Goal: Transaction & Acquisition: Book appointment/travel/reservation

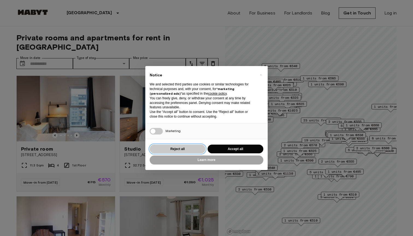
click at [174, 149] on button "Reject all" at bounding box center [178, 149] width 56 height 9
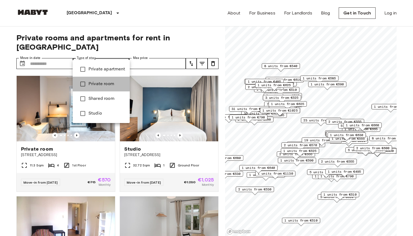
click at [100, 80] on li "Private room" at bounding box center [101, 84] width 57 height 15
type input "**********"
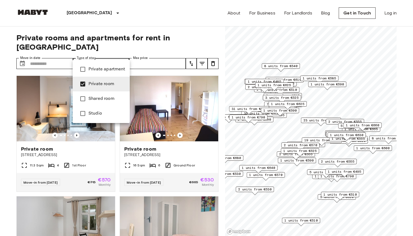
click at [166, 52] on div at bounding box center [206, 118] width 413 height 236
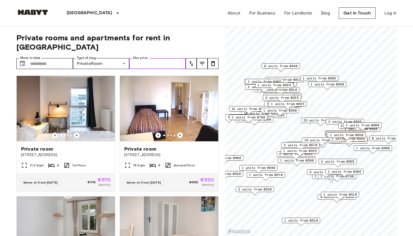
click at [157, 58] on input "Max price" at bounding box center [157, 63] width 57 height 11
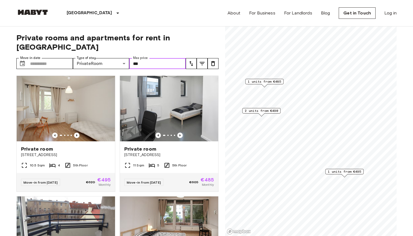
type input "***"
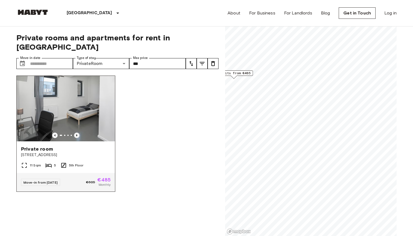
click at [77, 133] on icon "Previous image" at bounding box center [76, 135] width 5 height 5
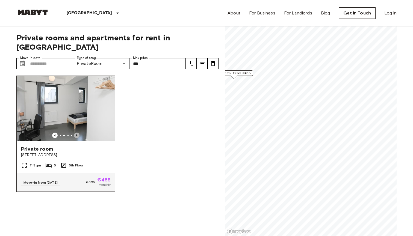
click at [77, 133] on icon "Previous image" at bounding box center [76, 135] width 5 height 5
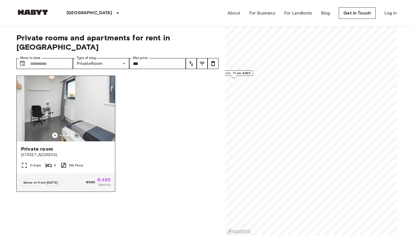
click at [77, 133] on icon "Previous image" at bounding box center [76, 135] width 5 height 5
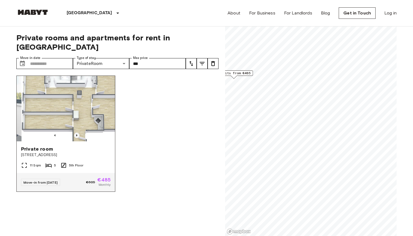
click at [77, 133] on icon "Previous image" at bounding box center [76, 135] width 5 height 5
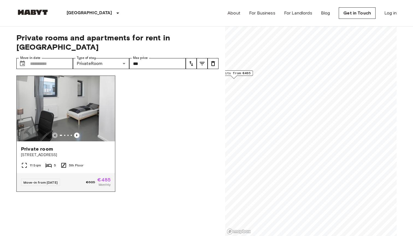
click at [57, 133] on icon "Previous image" at bounding box center [54, 135] width 5 height 5
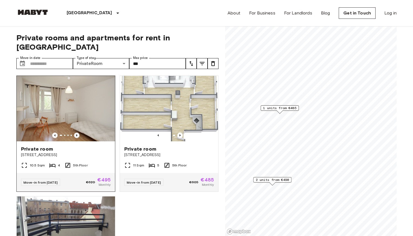
click at [78, 133] on icon "Previous image" at bounding box center [76, 135] width 5 height 5
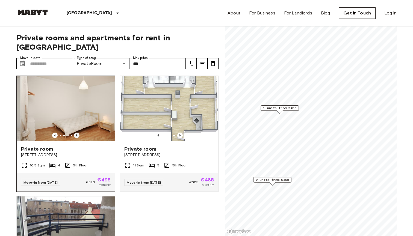
click at [78, 133] on icon "Previous image" at bounding box center [76, 135] width 5 height 5
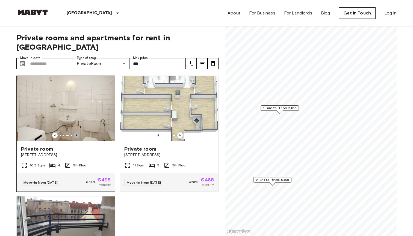
click at [78, 133] on icon "Previous image" at bounding box center [76, 135] width 5 height 5
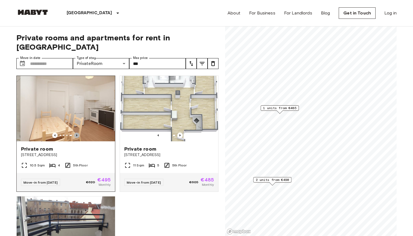
click at [78, 133] on icon "Previous image" at bounding box center [76, 135] width 5 height 5
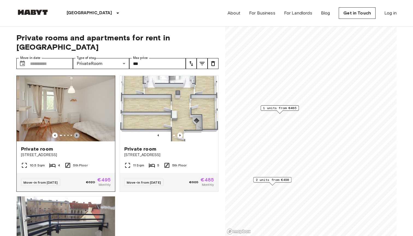
click at [78, 133] on icon "Previous image" at bounding box center [76, 135] width 5 height 5
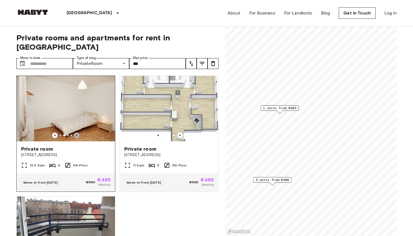
click at [78, 133] on icon "Previous image" at bounding box center [76, 135] width 5 height 5
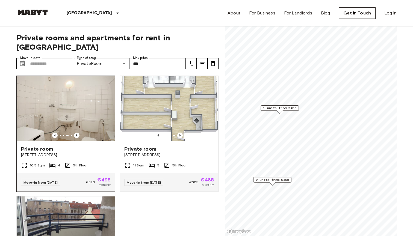
click at [47, 146] on span "Private room" at bounding box center [37, 149] width 32 height 7
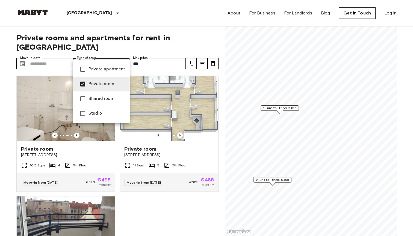
click at [99, 81] on span "Private room" at bounding box center [106, 84] width 37 height 7
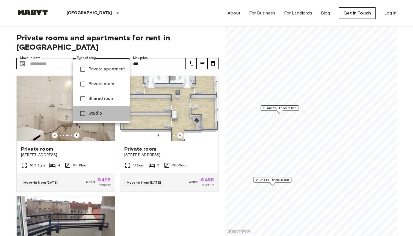
click at [97, 116] on span "Studio" at bounding box center [106, 113] width 37 height 7
type input "******"
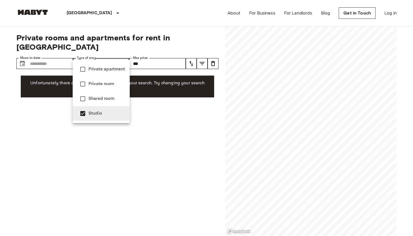
click at [93, 111] on span "Studio" at bounding box center [106, 113] width 37 height 7
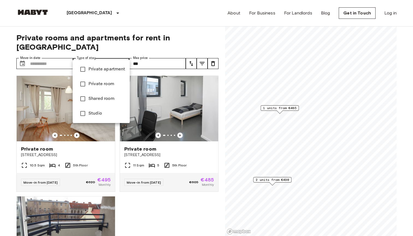
click at [97, 96] on span "Shared room" at bounding box center [106, 99] width 37 height 7
type input "**********"
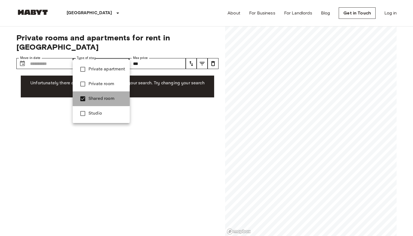
click at [97, 96] on span "Shared room" at bounding box center [106, 99] width 37 height 7
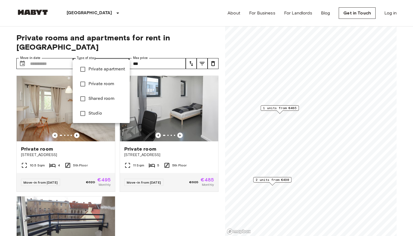
click at [100, 68] on span "Private apartment" at bounding box center [106, 69] width 37 height 7
type input "**********"
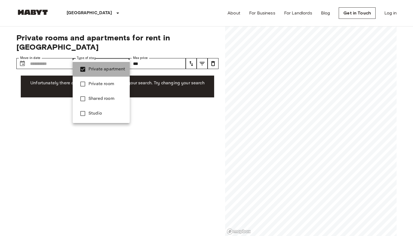
click at [100, 68] on span "Private apartment" at bounding box center [106, 69] width 37 height 7
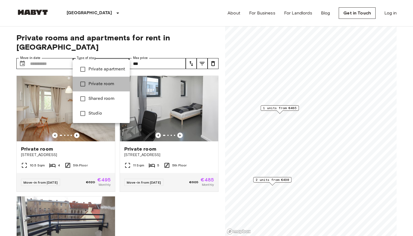
click at [102, 82] on span "Private room" at bounding box center [106, 84] width 37 height 7
type input "**********"
click at [102, 82] on span "Private room" at bounding box center [106, 84] width 37 height 7
click at [167, 37] on div at bounding box center [206, 118] width 413 height 236
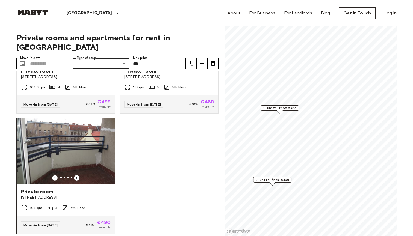
scroll to position [78, 0]
click at [78, 176] on icon "Previous image" at bounding box center [76, 178] width 5 height 5
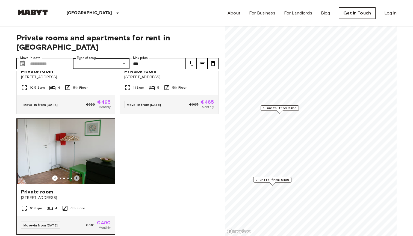
click at [78, 176] on icon "Previous image" at bounding box center [76, 178] width 5 height 5
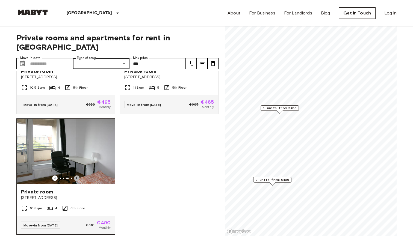
click at [78, 176] on icon "Previous image" at bounding box center [76, 178] width 5 height 5
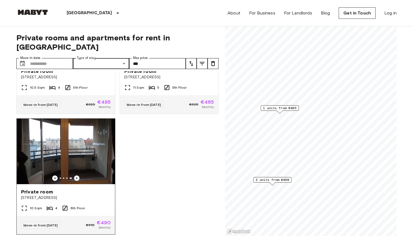
click at [78, 176] on icon "Previous image" at bounding box center [76, 178] width 5 height 5
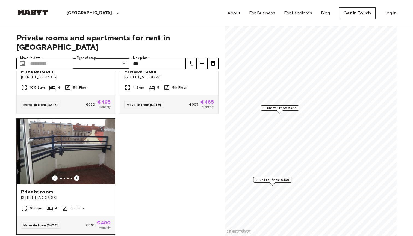
click at [78, 176] on icon "Previous image" at bounding box center [76, 178] width 5 height 5
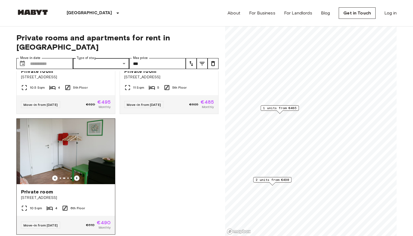
click at [78, 176] on icon "Previous image" at bounding box center [76, 178] width 5 height 5
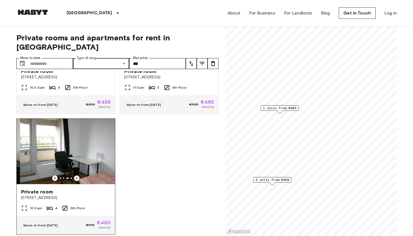
click at [78, 176] on icon "Previous image" at bounding box center [76, 178] width 5 height 5
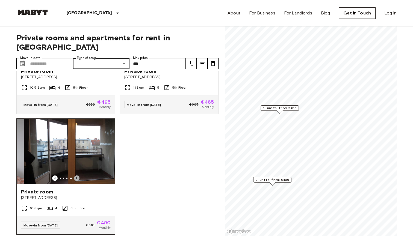
click at [78, 176] on icon "Previous image" at bounding box center [76, 178] width 5 height 5
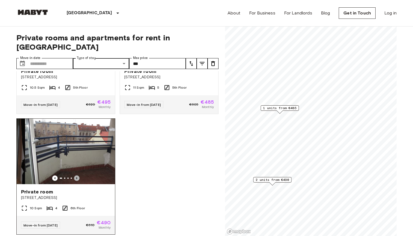
click at [78, 176] on icon "Previous image" at bounding box center [76, 178] width 5 height 5
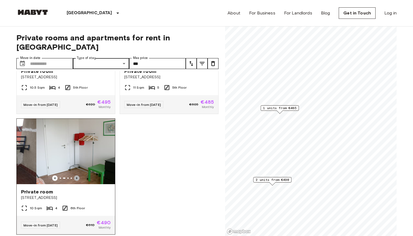
click at [78, 176] on icon "Previous image" at bounding box center [76, 178] width 5 height 5
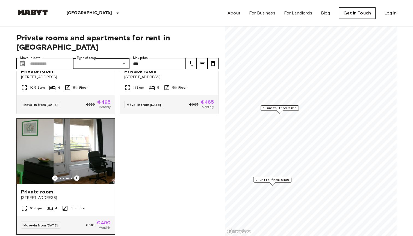
click at [78, 176] on icon "Previous image" at bounding box center [76, 178] width 5 height 5
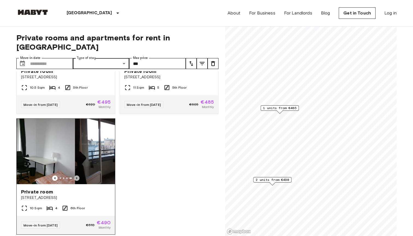
click at [78, 176] on icon "Previous image" at bounding box center [76, 178] width 5 height 5
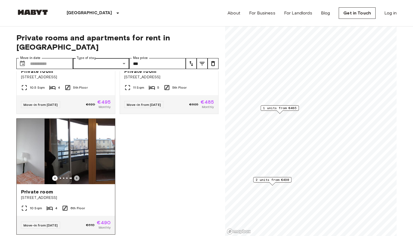
click at [78, 176] on icon "Previous image" at bounding box center [76, 178] width 5 height 5
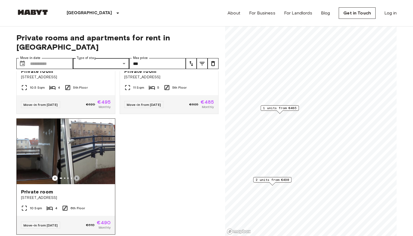
click at [78, 176] on icon "Previous image" at bounding box center [76, 178] width 5 height 5
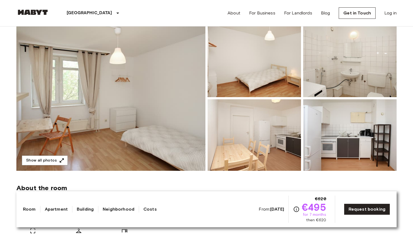
scroll to position [52, 0]
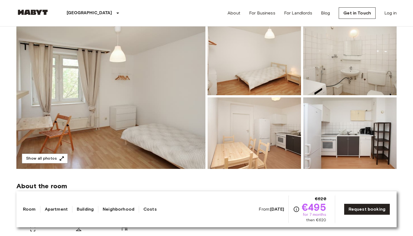
click at [170, 84] on img at bounding box center [110, 96] width 189 height 145
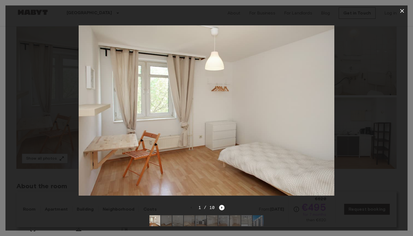
click at [170, 223] on img at bounding box center [166, 220] width 11 height 11
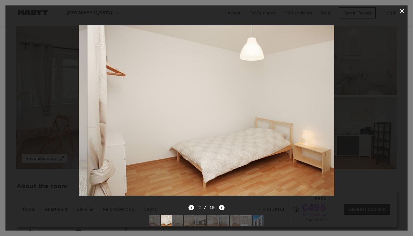
click at [183, 221] on img at bounding box center [177, 220] width 11 height 11
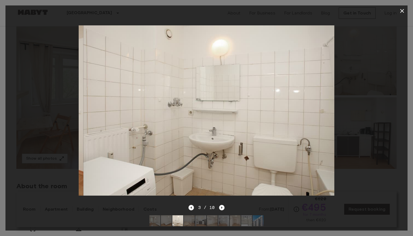
click at [202, 219] on img at bounding box center [200, 220] width 11 height 11
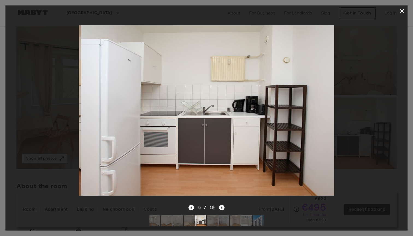
click at [186, 222] on img at bounding box center [189, 220] width 11 height 11
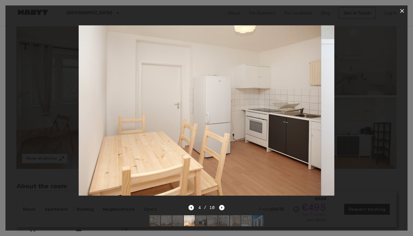
click at [202, 220] on img at bounding box center [200, 220] width 11 height 11
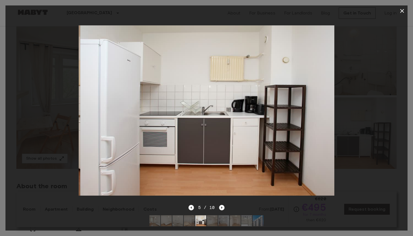
click at [210, 219] on img at bounding box center [212, 220] width 11 height 11
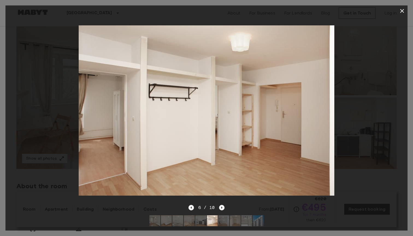
click at [221, 218] on img at bounding box center [223, 220] width 11 height 11
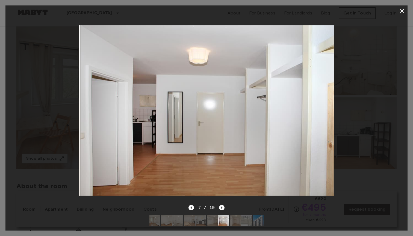
click at [239, 220] on img at bounding box center [235, 220] width 11 height 11
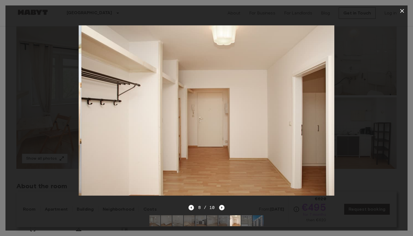
click at [254, 220] on img at bounding box center [258, 220] width 11 height 11
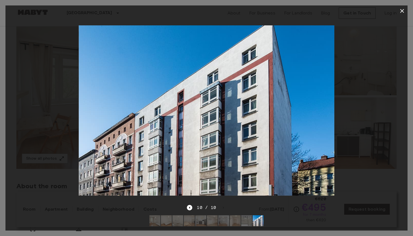
click at [247, 218] on img at bounding box center [246, 220] width 11 height 11
